Goal: Task Accomplishment & Management: Manage account settings

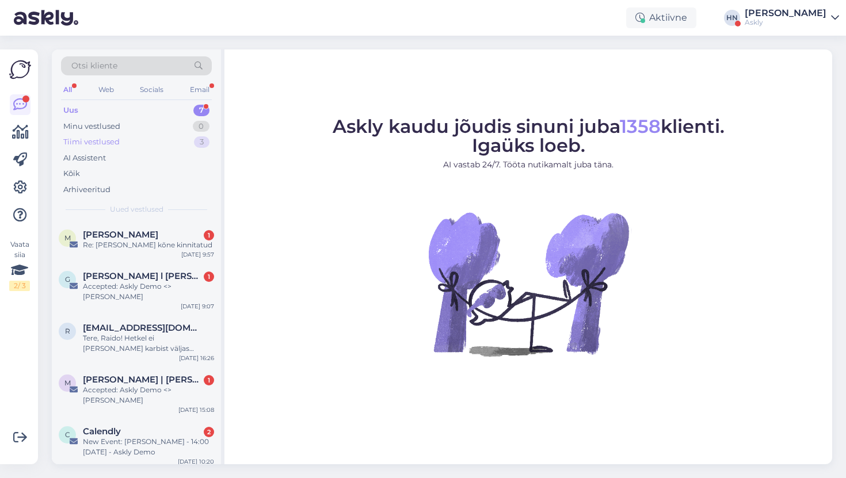
click at [170, 144] on div "Tiimi vestlused 3" at bounding box center [136, 142] width 151 height 16
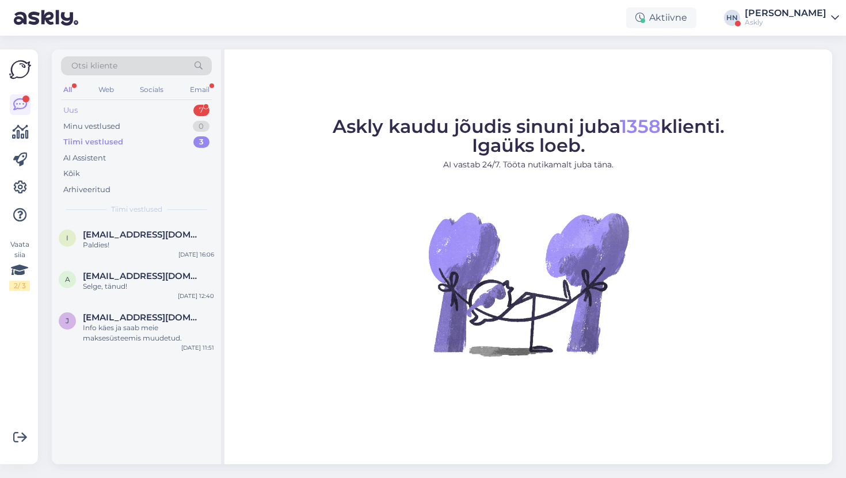
click at [167, 114] on div "Uus 7" at bounding box center [136, 110] width 151 height 16
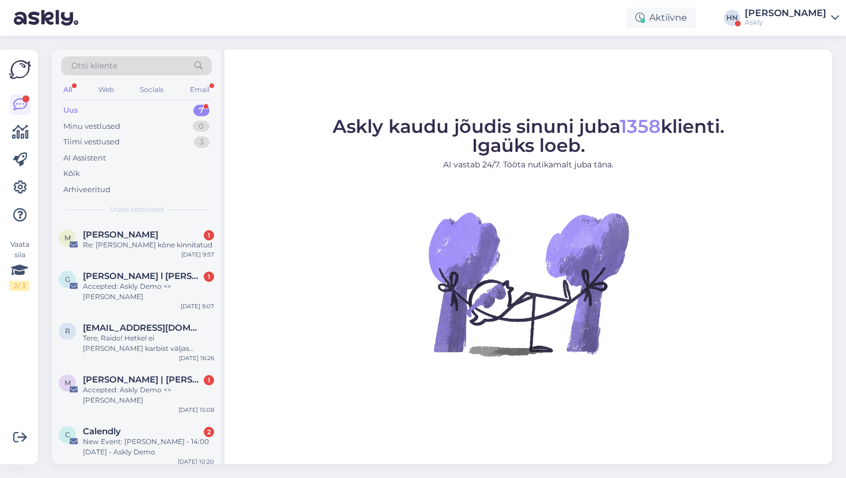
click at [167, 112] on div "Uus 7" at bounding box center [136, 110] width 151 height 16
click at [154, 155] on div "AI Assistent" at bounding box center [136, 158] width 151 height 16
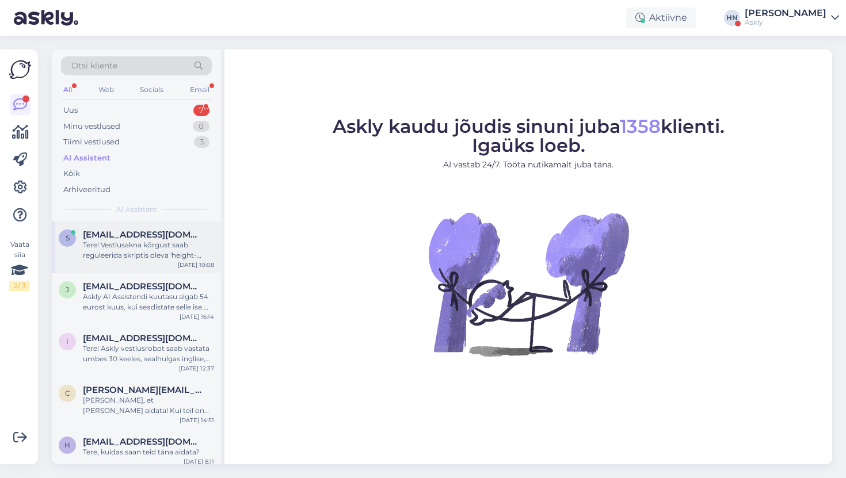
click at [110, 227] on div "s [EMAIL_ADDRESS][DOMAIN_NAME] Tere! Vestlusakna kõrgust saab reguleerida skrip…" at bounding box center [136, 248] width 169 height 52
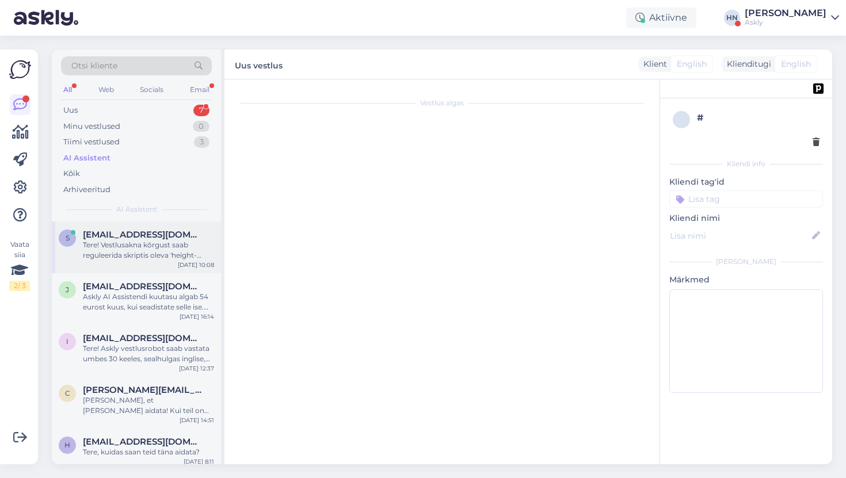
scroll to position [965, 0]
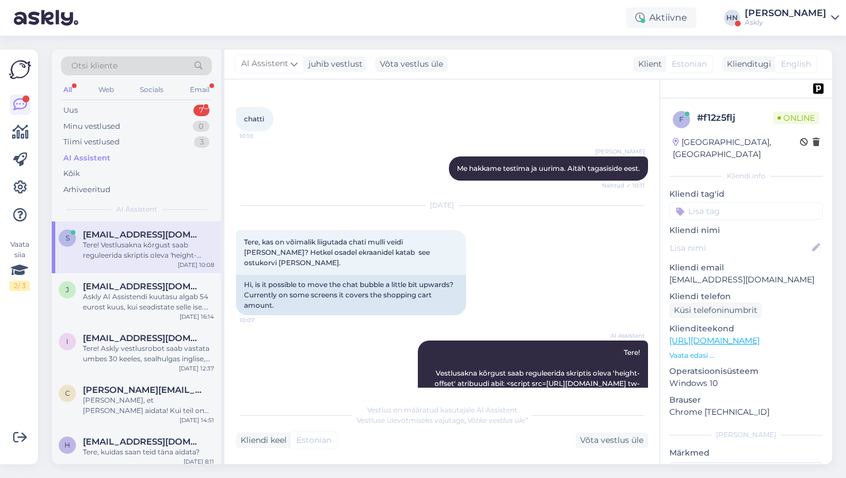
click at [296, 328] on div "AI Assistent Tere! Vestlusakna kõrgust saab reguleerida skriptis oleva 'height-…" at bounding box center [442, 378] width 412 height 101
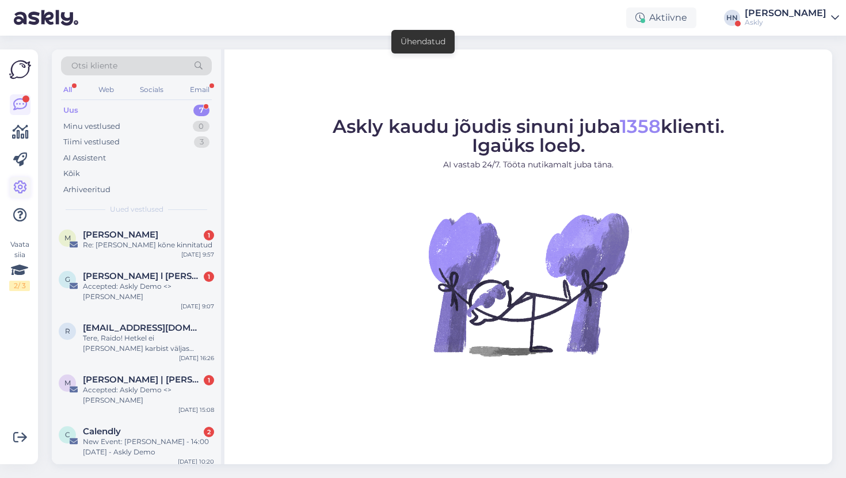
click at [10, 183] on link at bounding box center [20, 187] width 21 height 21
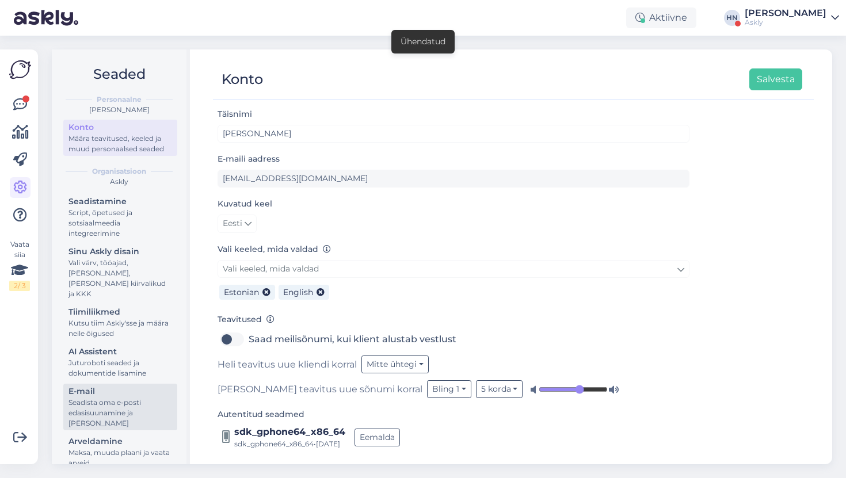
click at [96, 417] on div "Seadista oma e-posti edasisuunamine ja lisa domeenid" at bounding box center [120, 413] width 104 height 31
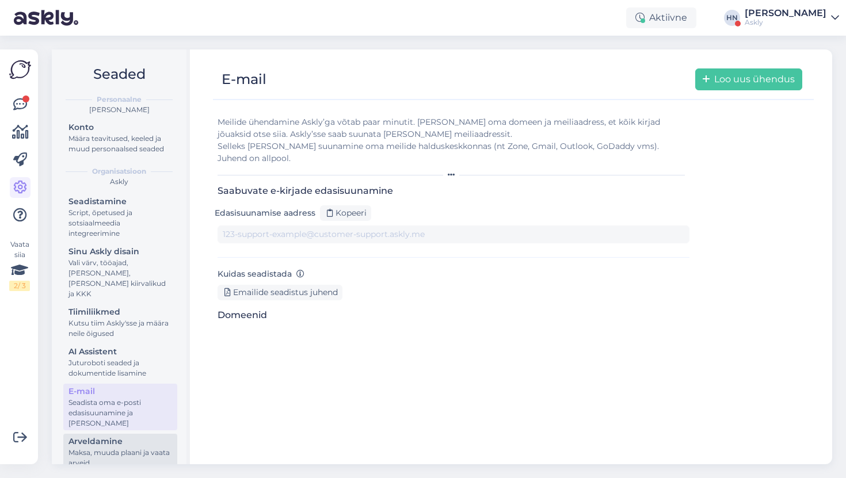
type input "1v4k0lh7cvg-5idk5tdwpr7.support@tickets.askly.me"
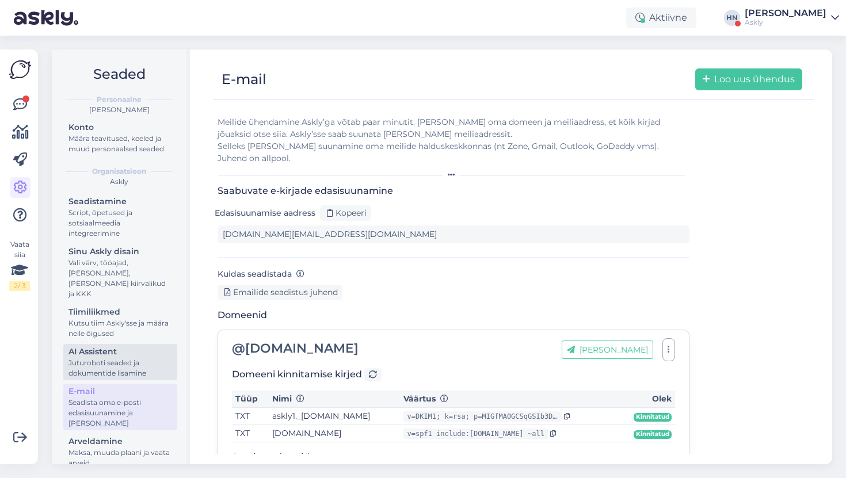
click at [110, 360] on div "Juturoboti seaded ja dokumentide lisamine" at bounding box center [120, 368] width 104 height 21
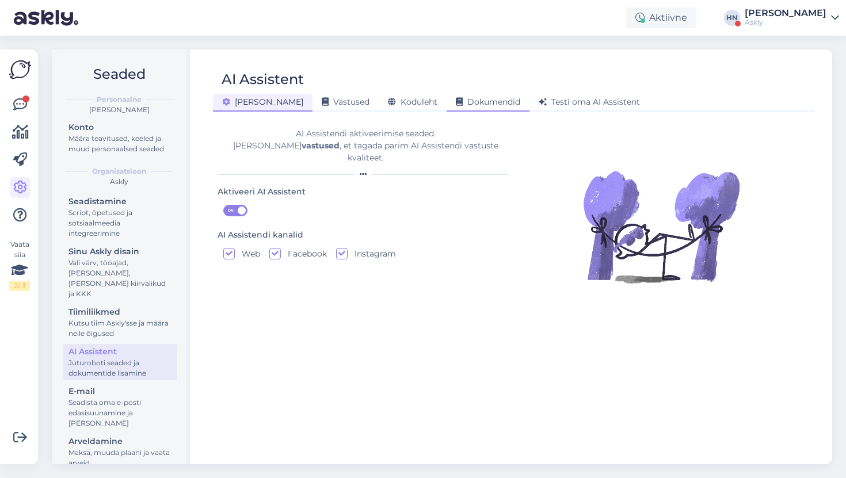
click at [446, 102] on div "Dokumendid" at bounding box center [487, 103] width 83 height 18
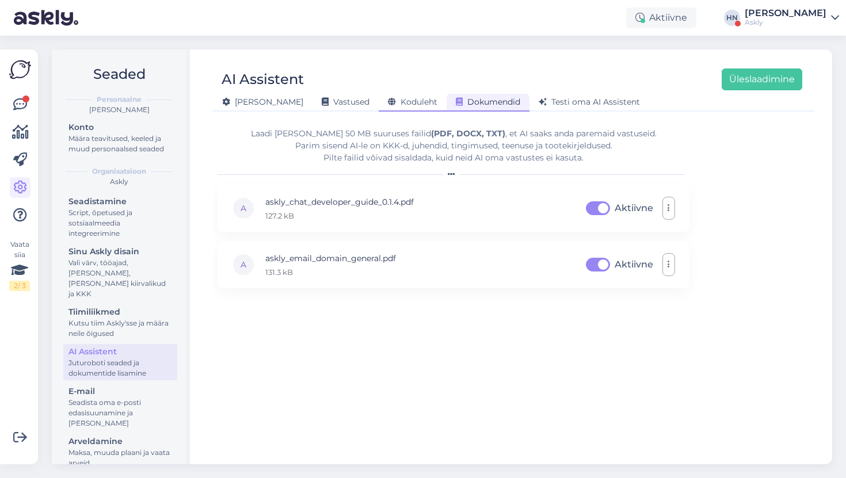
click at [388, 102] on span "Koduleht" at bounding box center [412, 102] width 49 height 10
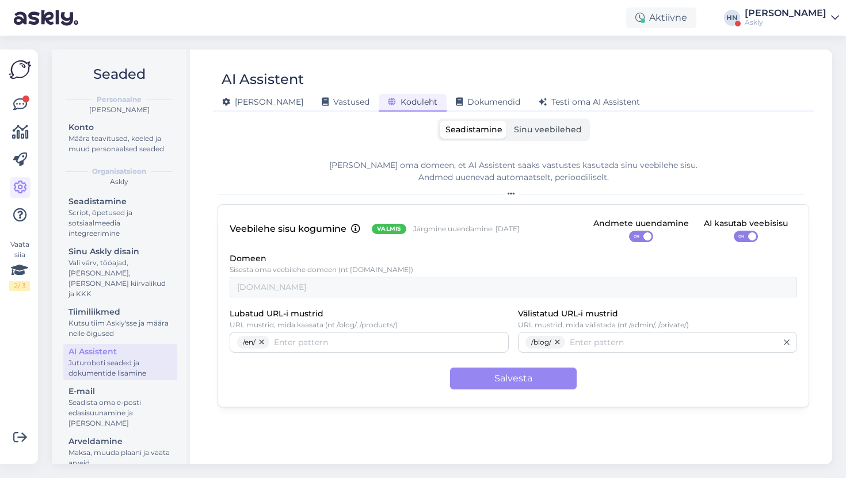
click at [685, 152] on div "Lisa oma domeen, et AI Assistent saaks vastustes kasutada sinu veebilehe sisu. …" at bounding box center [512, 302] width 591 height 304
